Goal: Book appointment/travel/reservation

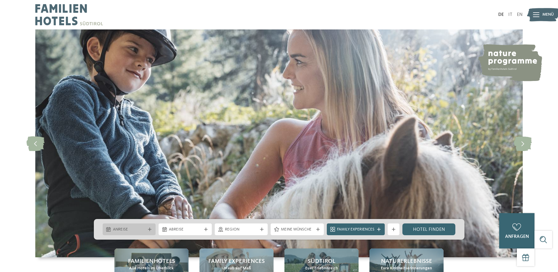
click at [144, 226] on div "Anreise" at bounding box center [129, 229] width 36 height 6
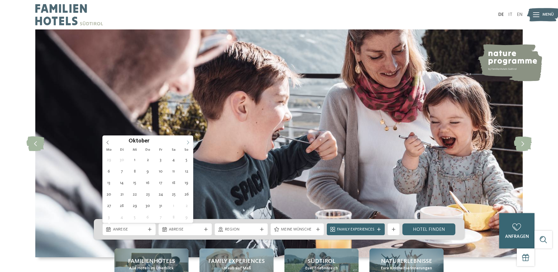
click at [183, 143] on span at bounding box center [188, 140] width 10 height 10
type div "[DATE]"
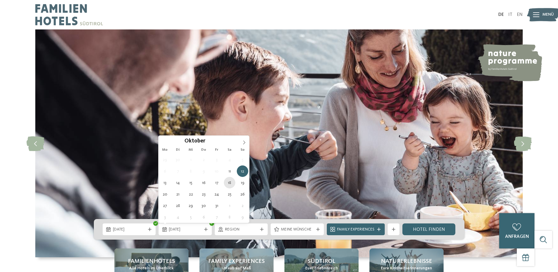
type div "[DATE]"
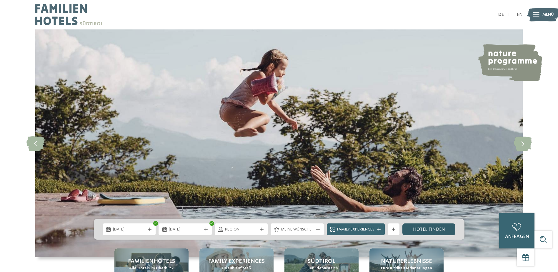
click at [414, 227] on link "Hotel finden" at bounding box center [428, 229] width 53 height 12
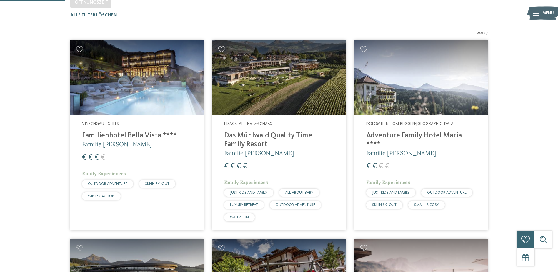
scroll to position [193, 0]
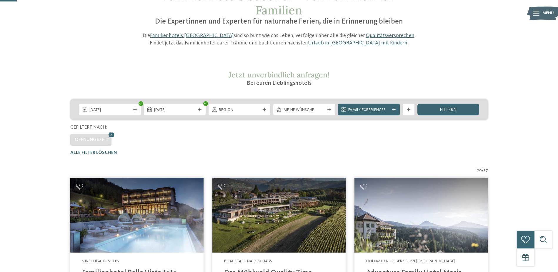
scroll to position [50, 0]
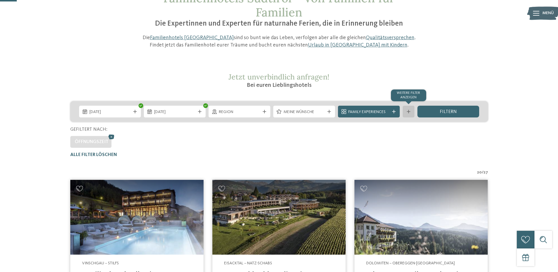
click at [411, 112] on div at bounding box center [408, 112] width 6 height 4
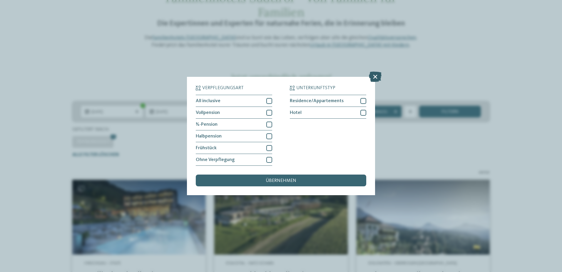
click at [375, 74] on icon at bounding box center [375, 76] width 13 height 10
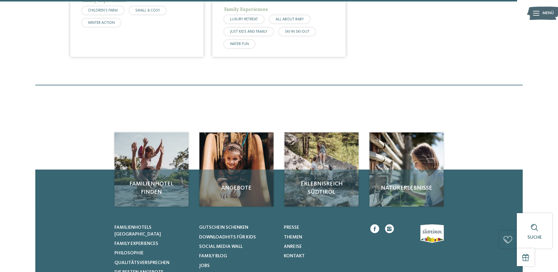
scroll to position [1152, 0]
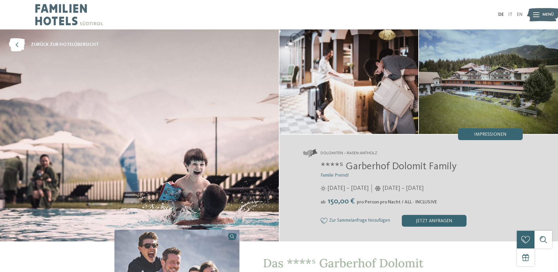
click at [536, 16] on icon at bounding box center [536, 14] width 6 height 5
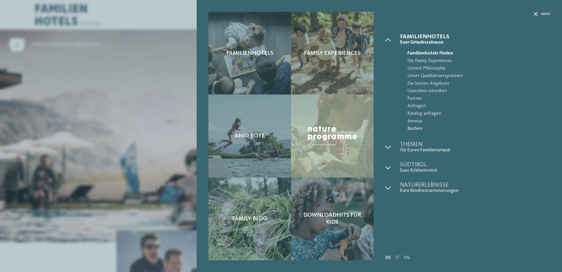
click at [417, 125] on span "Buchen" at bounding box center [478, 129] width 143 height 8
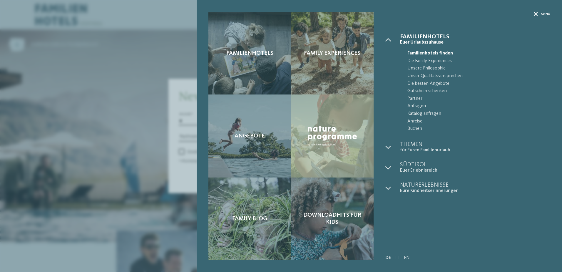
click at [543, 12] on span "Menü" at bounding box center [545, 14] width 9 height 5
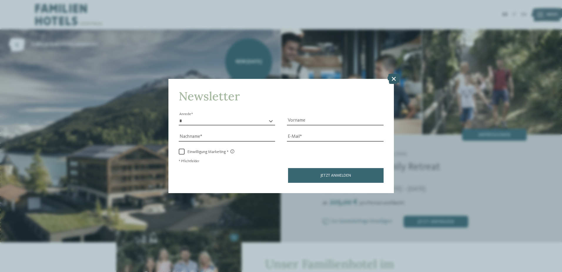
click at [394, 82] on icon at bounding box center [393, 78] width 13 height 10
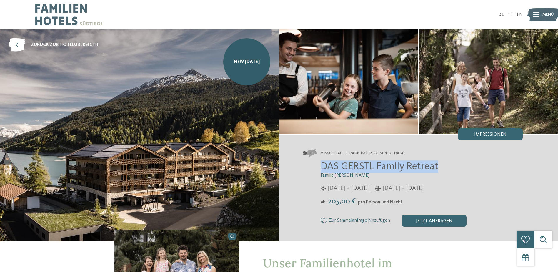
drag, startPoint x: 319, startPoint y: 167, endPoint x: 440, endPoint y: 169, distance: 120.2
click at [440, 169] on div "DAS GERSTL Family Retreat Familie Gerstl 16.05. – 09.11.2025 05.12.2025 – 12.04…" at bounding box center [413, 193] width 220 height 66
copy span "DAS GERSTL Family Retreat"
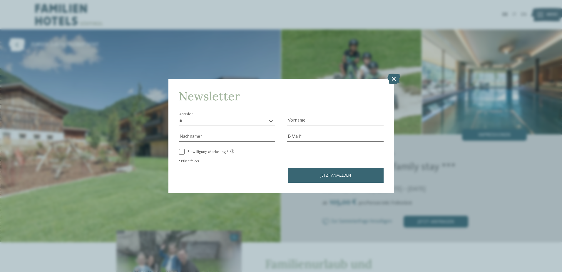
click at [390, 84] on div "Newsletter * **** **** ******* ****** Anrede Vorname Nachname E-Mail Link Link" at bounding box center [280, 136] width 225 height 114
click at [392, 82] on icon at bounding box center [393, 78] width 13 height 10
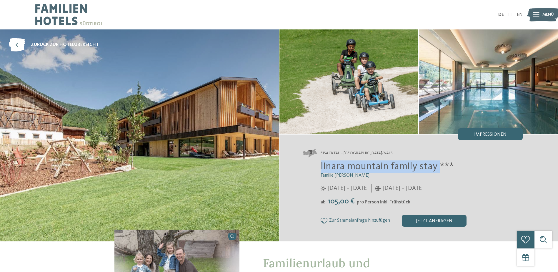
drag, startPoint x: 321, startPoint y: 165, endPoint x: 439, endPoint y: 169, distance: 117.9
click at [439, 169] on span "linara mountain family stay ***" at bounding box center [386, 166] width 133 height 10
copy span "linara mountain family stay"
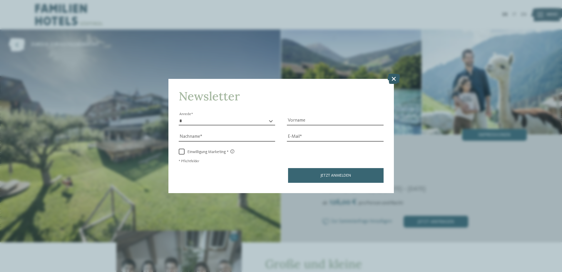
click at [392, 79] on icon at bounding box center [393, 78] width 13 height 10
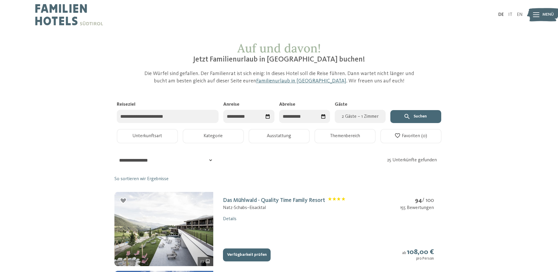
click at [264, 116] on div "Datum auswählen" at bounding box center [268, 116] width 10 height 10
click at [290, 132] on span "Nächster Monat" at bounding box center [289, 131] width 6 height 6
click at [280, 164] on div "11" at bounding box center [280, 164] width 9 height 11
type input "**********"
click at [311, 179] on div "18" at bounding box center [311, 175] width 9 height 11
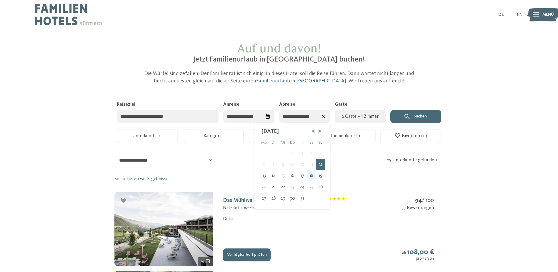
type input "**********"
click at [362, 123] on div "**********" at bounding box center [278, 115] width 329 height 28
click at [360, 121] on button "2 Gäste – 1 Zimmer" at bounding box center [359, 116] width 51 height 13
select select "*"
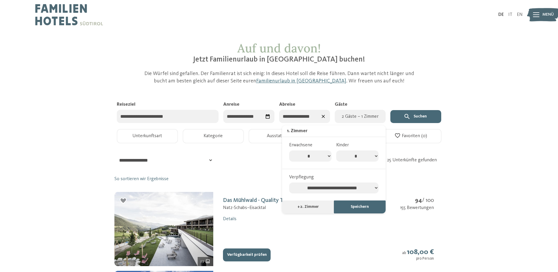
click at [371, 157] on select "* * * * * * * *" at bounding box center [357, 155] width 42 height 11
select select "*"
click at [336, 150] on select "* * * * * * * *" at bounding box center [357, 155] width 42 height 11
select select "*"
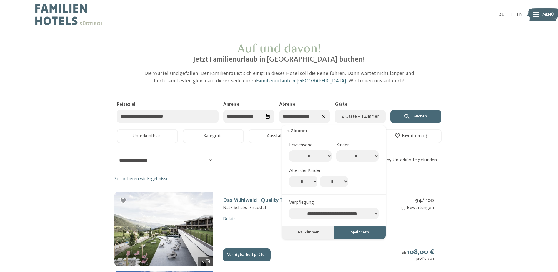
click at [310, 183] on select "* * * * * * * * * * ** ** ** ** ** ** ** **" at bounding box center [303, 181] width 28 height 11
select select "*"
click at [289, 176] on select "* * * * * * * * * * ** ** ** ** ** ** ** **" at bounding box center [303, 181] width 28 height 11
click at [330, 185] on select "* * * * * * * * * * ** ** ** ** ** ** ** **" at bounding box center [333, 181] width 28 height 11
select select "*"
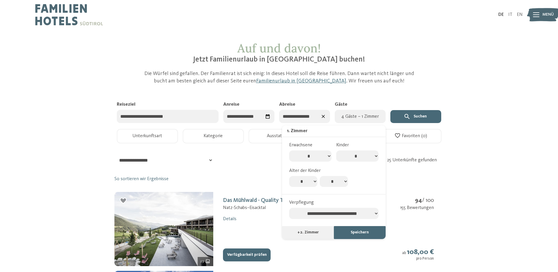
click at [319, 176] on select "* * * * * * * * * * ** ** ** ** ** ** ** **" at bounding box center [333, 181] width 28 height 11
click at [365, 229] on button "Speichern" at bounding box center [360, 232] width 52 height 13
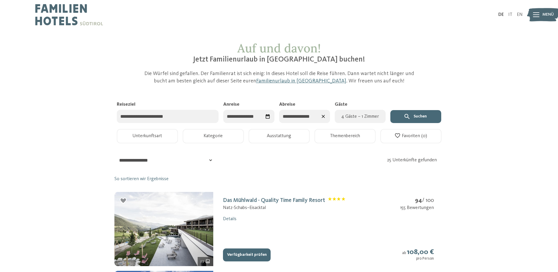
click at [424, 113] on button "Suchen" at bounding box center [415, 116] width 51 height 13
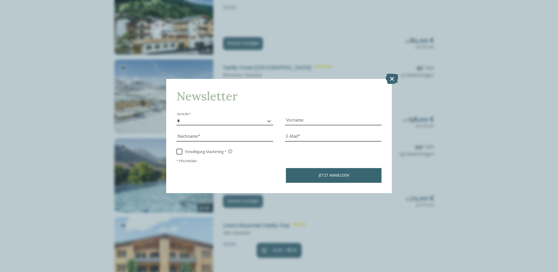
scroll to position [540, 0]
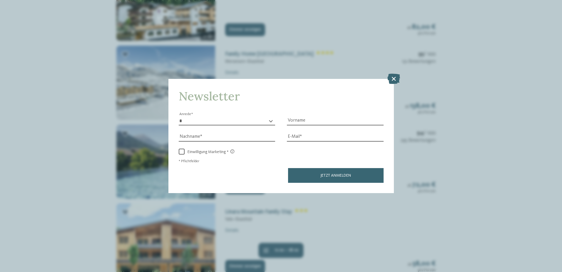
drag, startPoint x: 558, startPoint y: 43, endPoint x: 563, endPoint y: 151, distance: 108.5
click at [557, 151] on html "Kleinen Moment noch – die Webseite wird geladen … DE IT" at bounding box center [281, 138] width 562 height 1356
click at [393, 78] on icon at bounding box center [393, 78] width 13 height 10
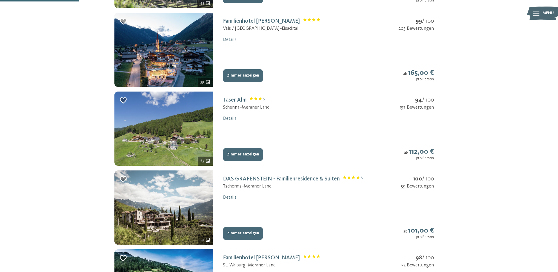
scroll to position [129, 0]
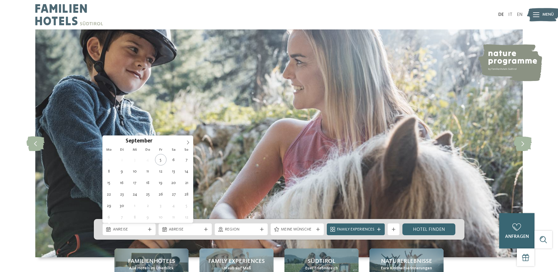
click at [147, 226] on div "Anreise" at bounding box center [129, 229] width 53 height 12
click at [188, 142] on icon at bounding box center [188, 142] width 4 height 4
type div "[DATE]"
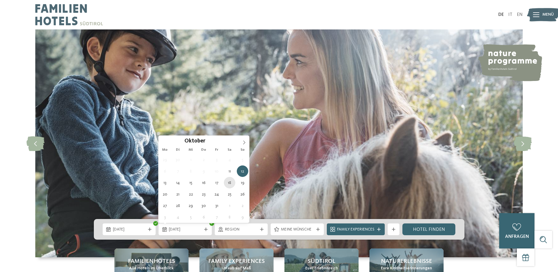
type div "[DATE]"
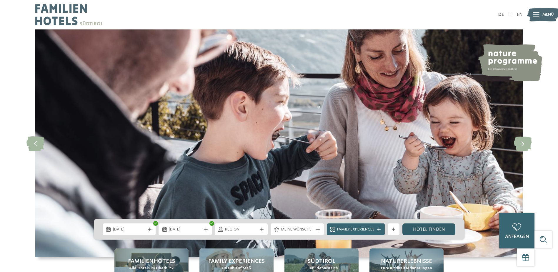
click at [409, 230] on link "Hotel finden" at bounding box center [428, 229] width 53 height 12
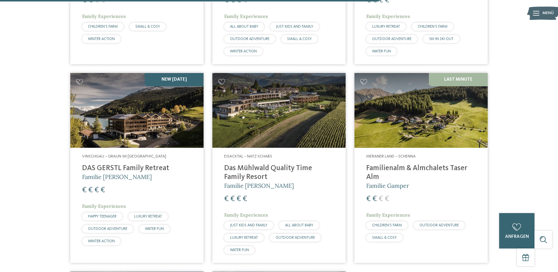
scroll to position [1141, 0]
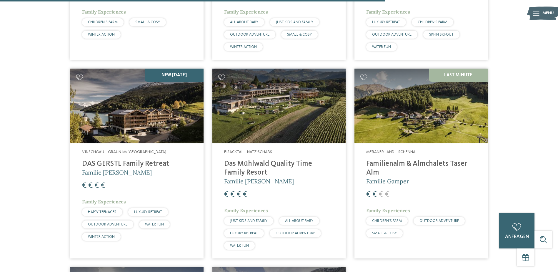
click at [121, 159] on h4 "DAS GERSTL Family Retreat" at bounding box center [137, 163] width 110 height 9
